Goal: Information Seeking & Learning: Learn about a topic

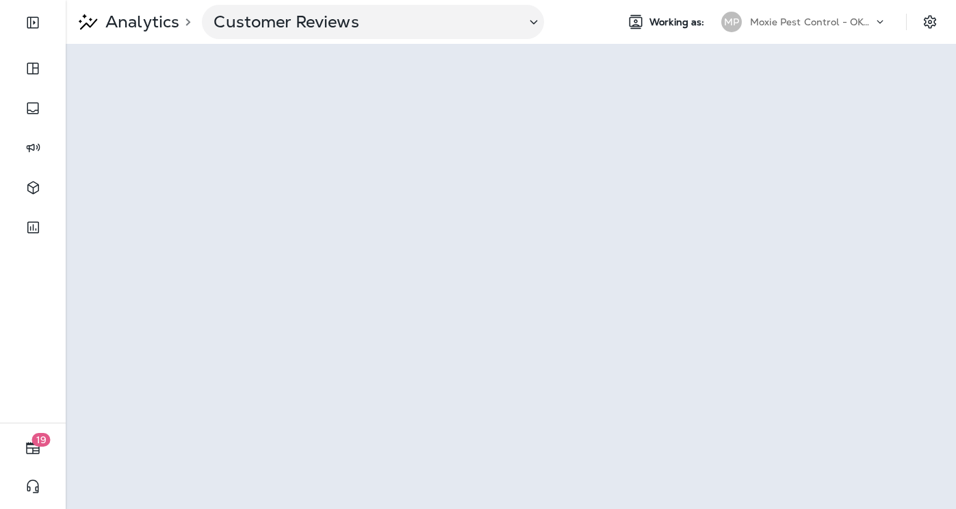
click at [822, 16] on p "Moxie Pest Control - OKC [GEOGRAPHIC_DATA]" at bounding box center [811, 21] width 123 height 11
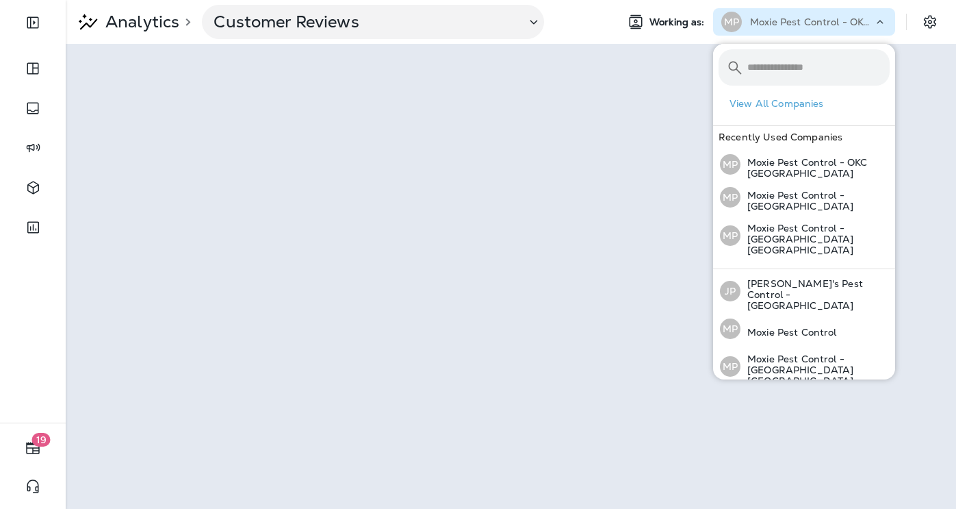
type input "*"
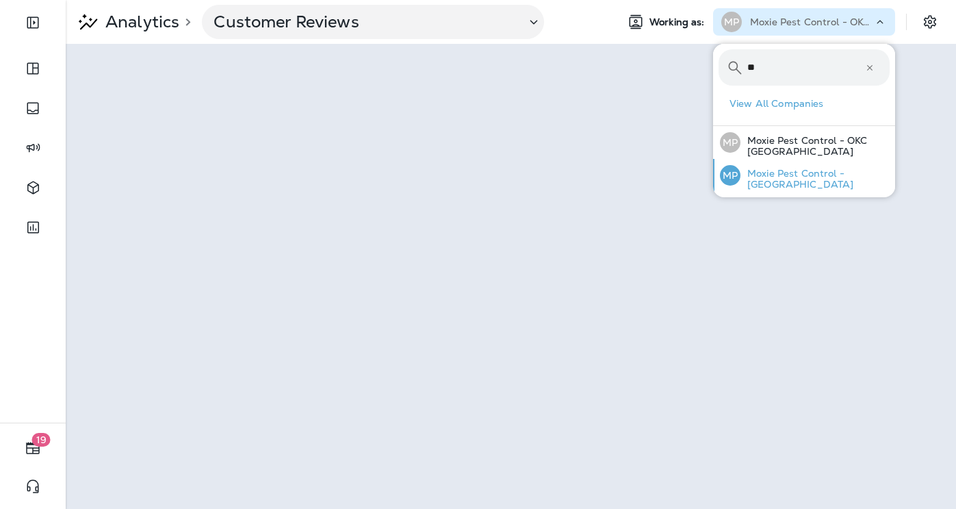
type input "**"
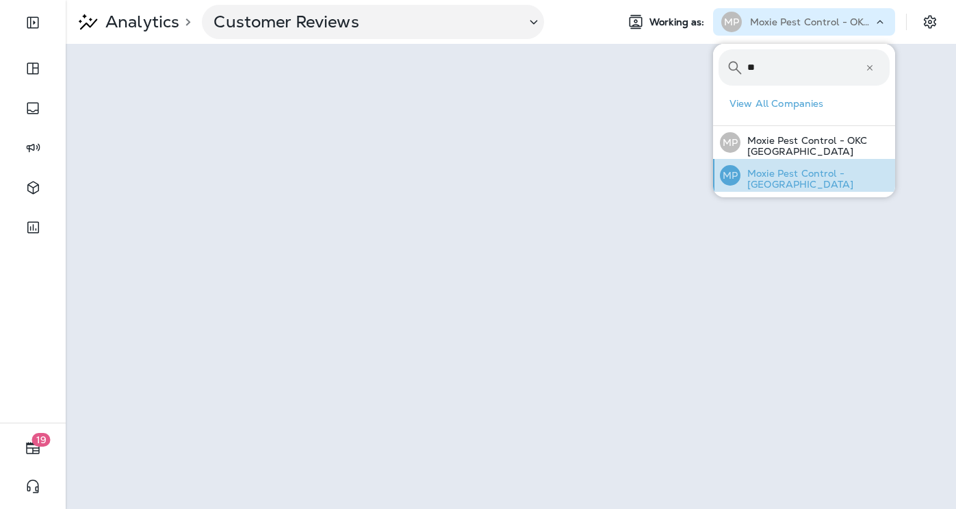
click at [805, 181] on p "Moxie Pest Control - [GEOGRAPHIC_DATA]" at bounding box center [815, 179] width 149 height 22
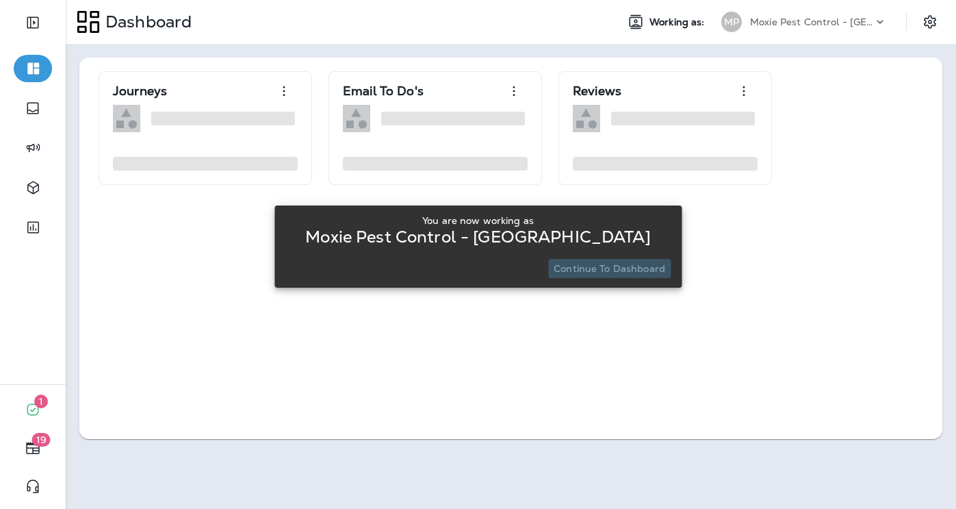
click at [650, 269] on p "Continue to Dashboard" at bounding box center [610, 268] width 112 height 11
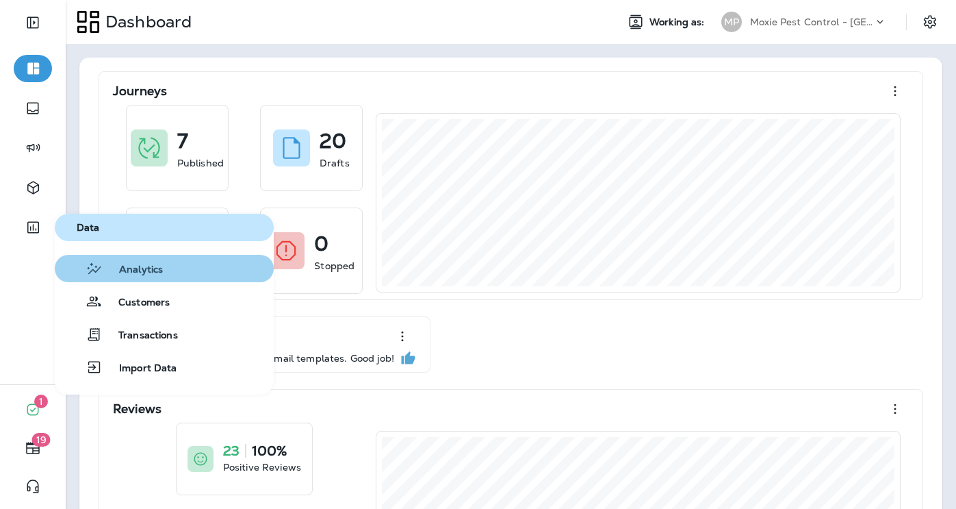
click at [116, 275] on span "Analytics" at bounding box center [133, 270] width 60 height 13
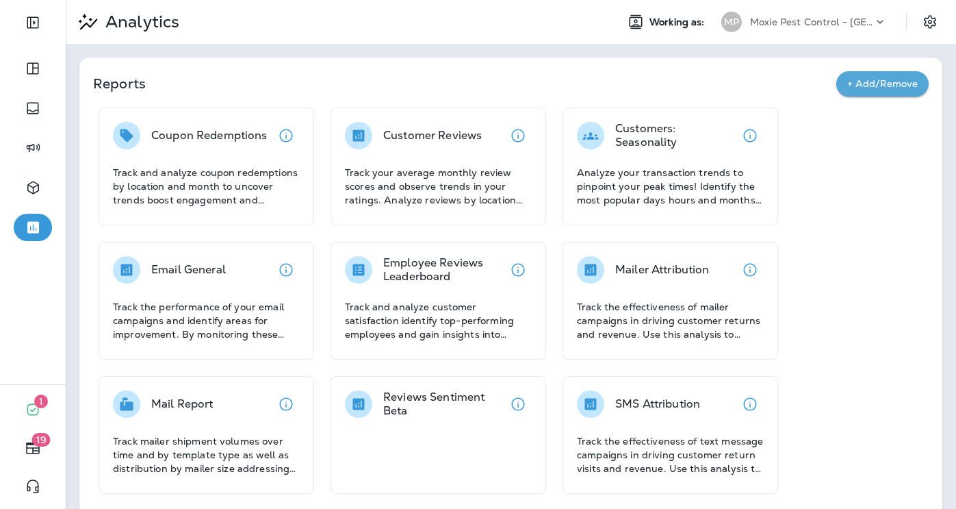
click at [392, 173] on p "Track your average monthly review scores and observe trends in your ratings. An…" at bounding box center [438, 186] width 187 height 41
